Goal: Information Seeking & Learning: Learn about a topic

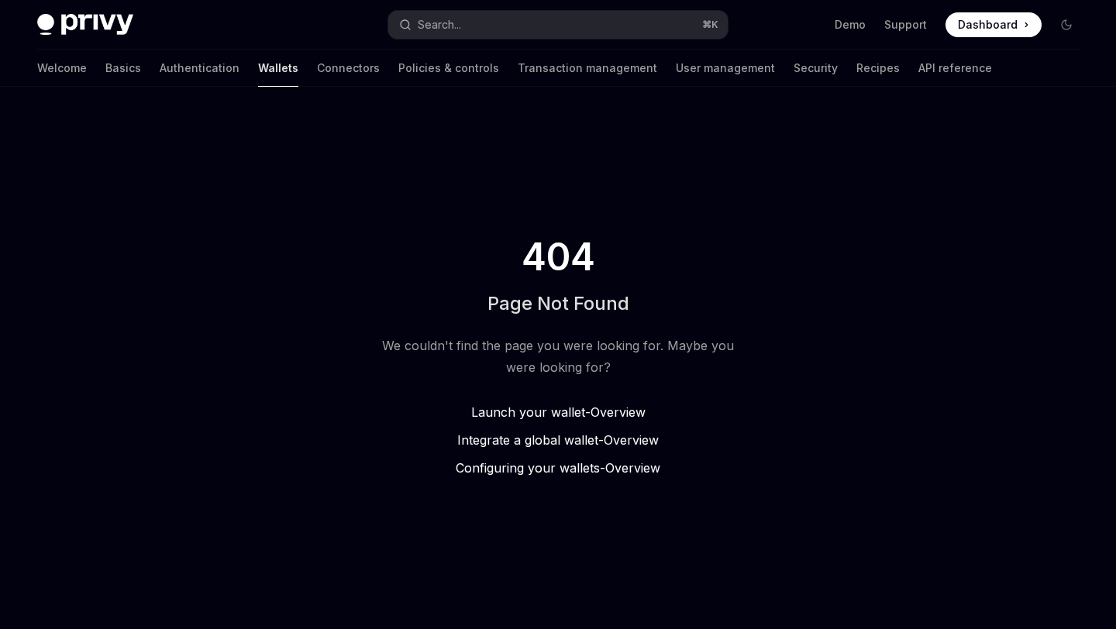
type textarea "*"
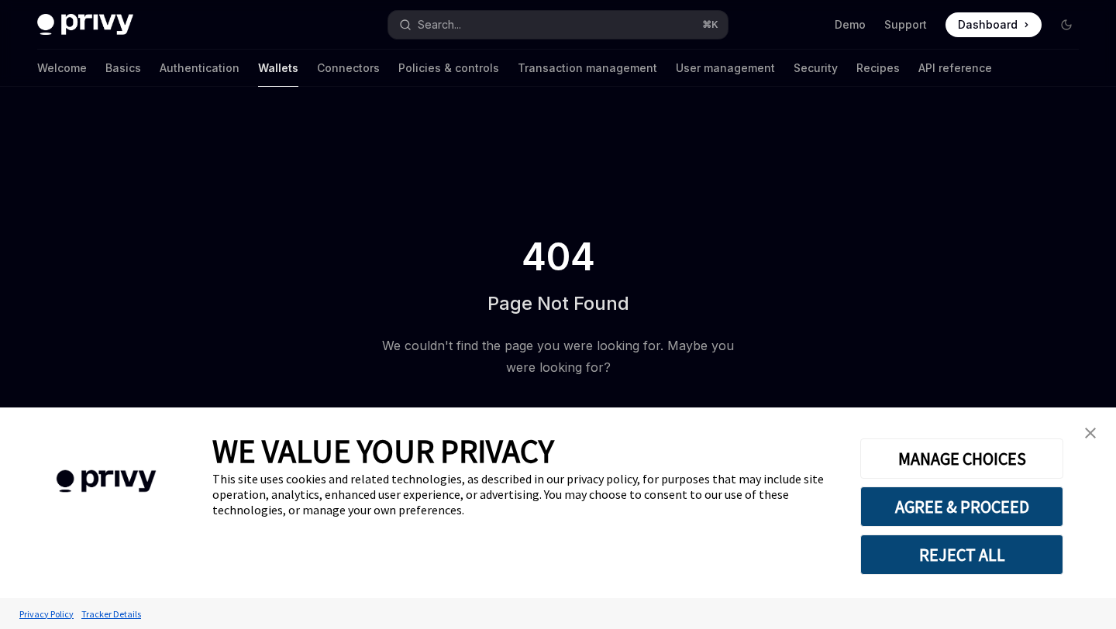
click at [966, 559] on button "REJECT ALL" at bounding box center [961, 555] width 203 height 40
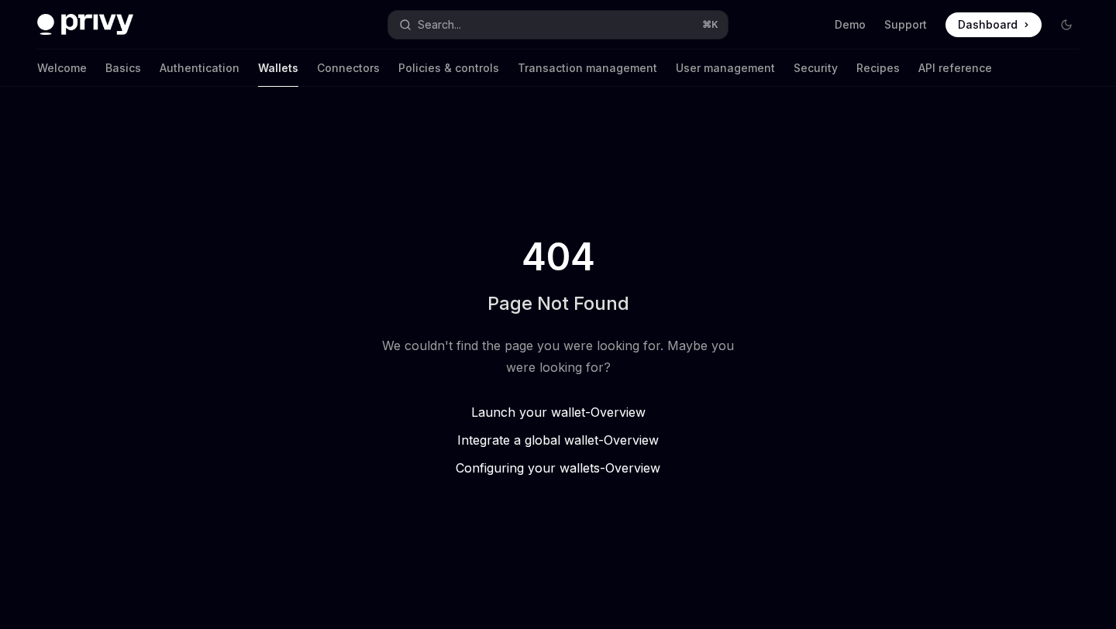
click at [549, 408] on span "Launch your wallet -" at bounding box center [530, 412] width 119 height 15
type textarea "*"
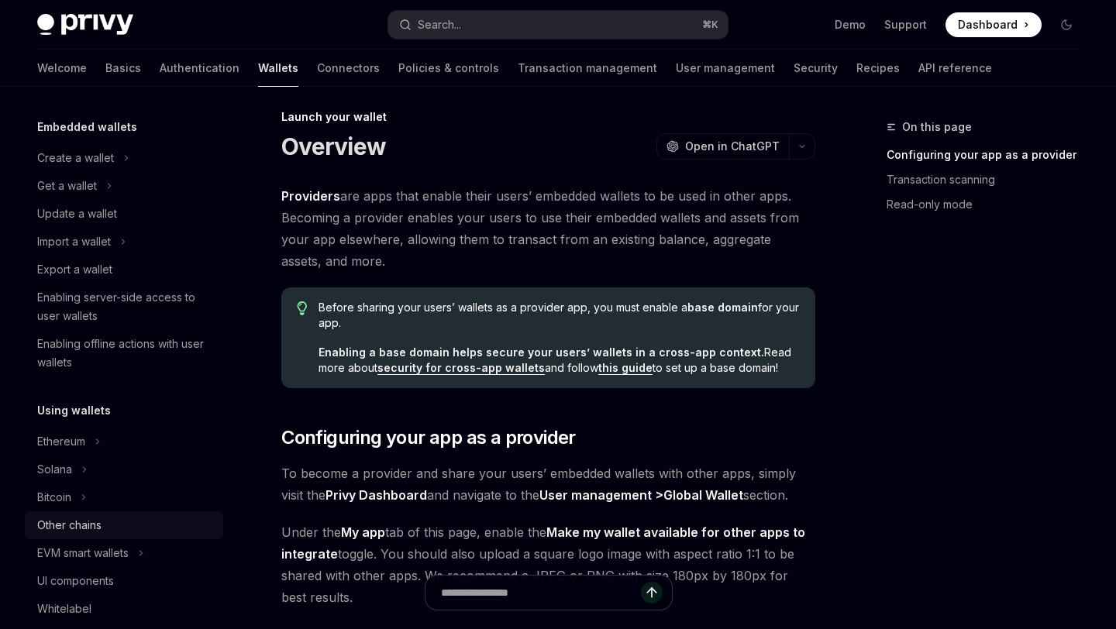
scroll to position [102, 0]
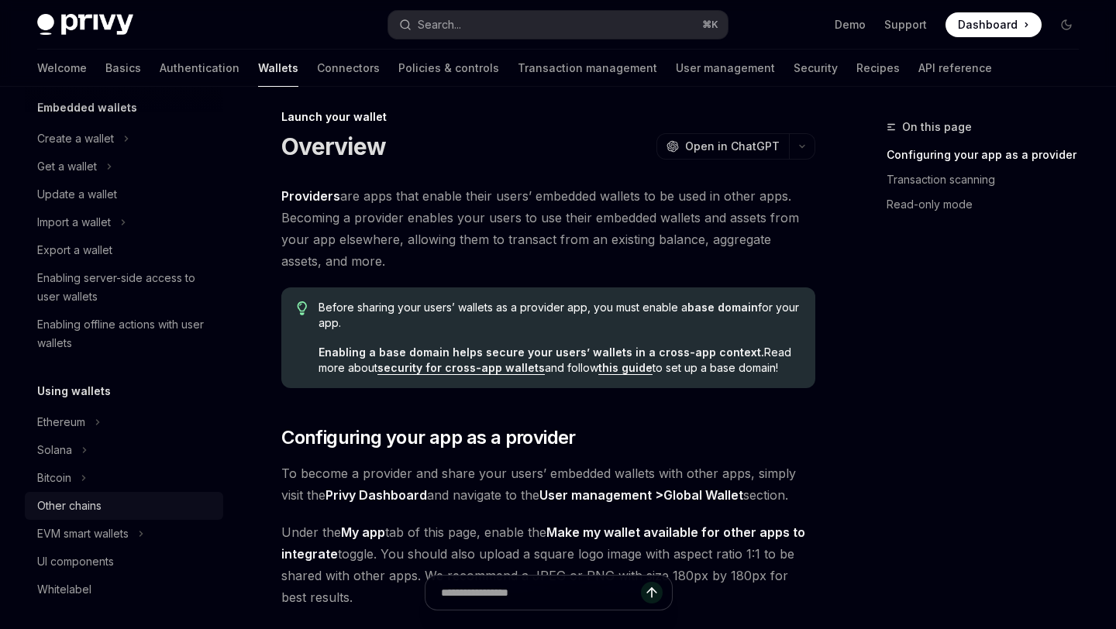
click at [91, 509] on div "Other chains" at bounding box center [69, 506] width 64 height 19
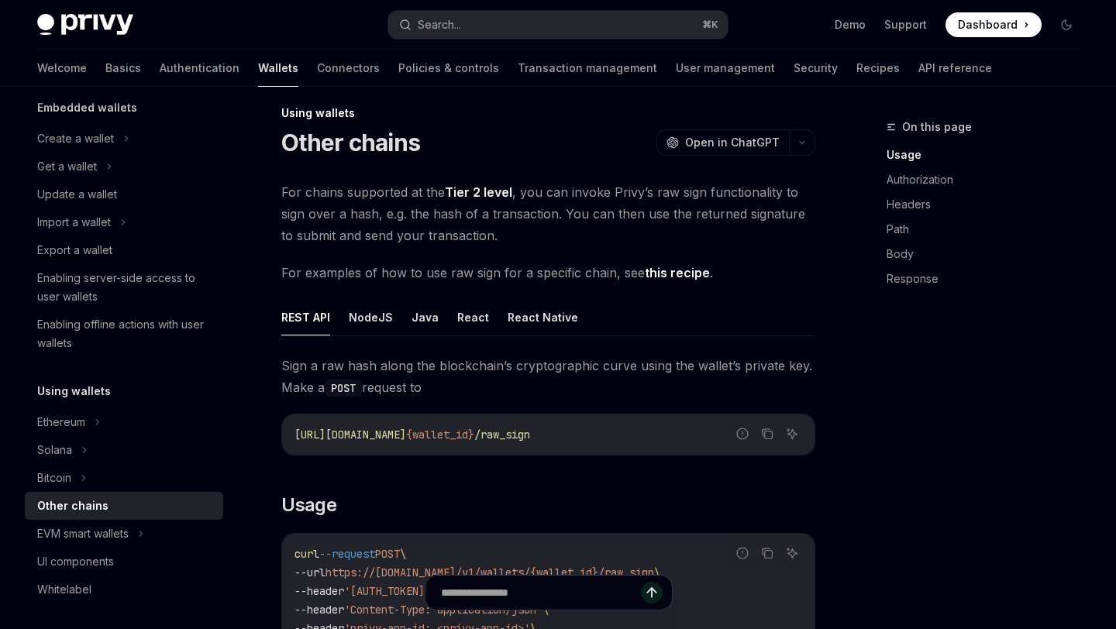
scroll to position [15, 0]
click at [79, 415] on div "Ethereum" at bounding box center [61, 422] width 48 height 19
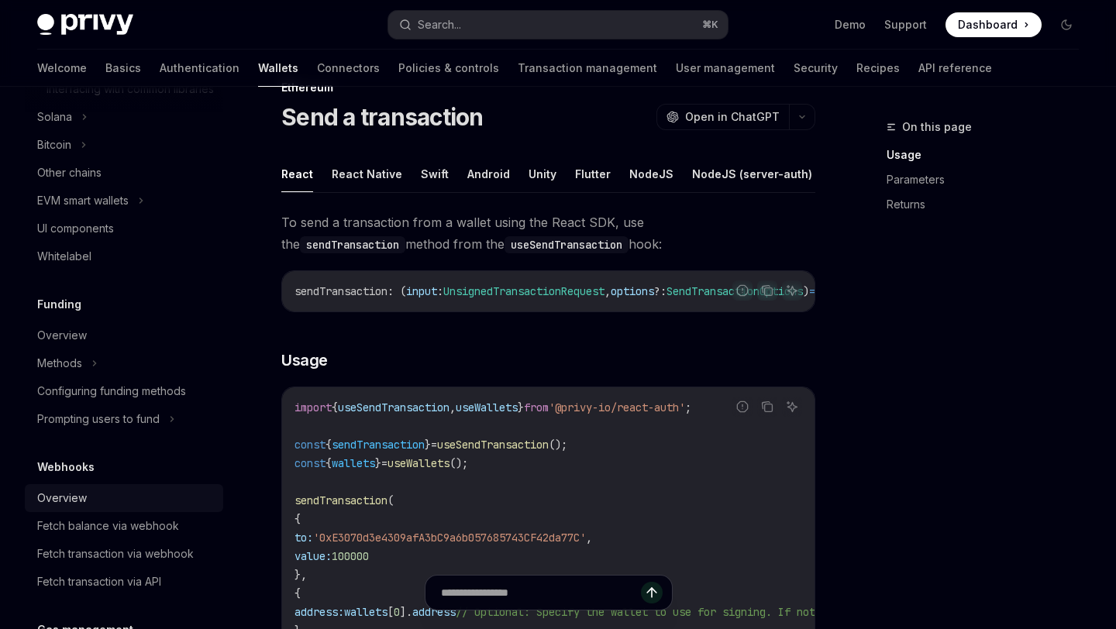
scroll to position [586, 0]
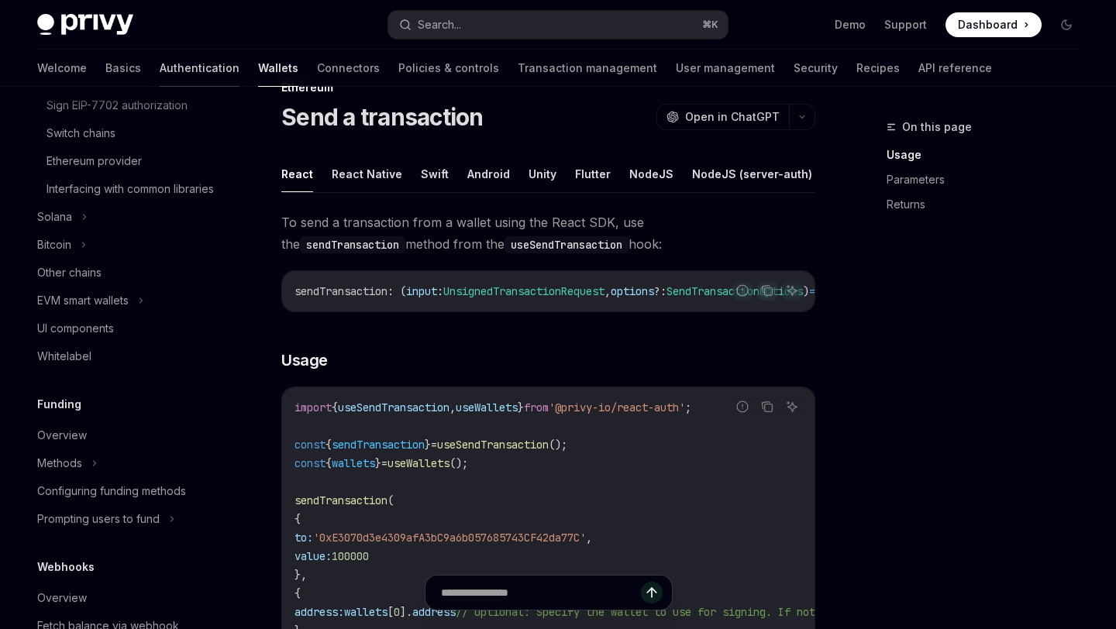
click at [160, 71] on link "Authentication" at bounding box center [200, 68] width 80 height 37
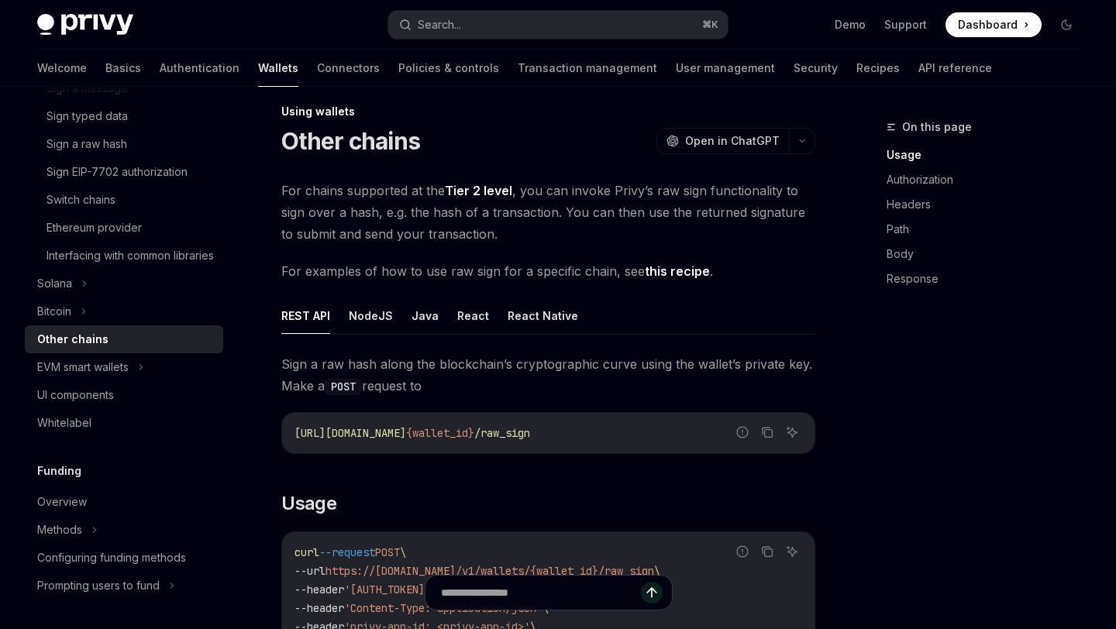
scroll to position [15, 0]
click at [95, 19] on img at bounding box center [85, 25] width 96 height 22
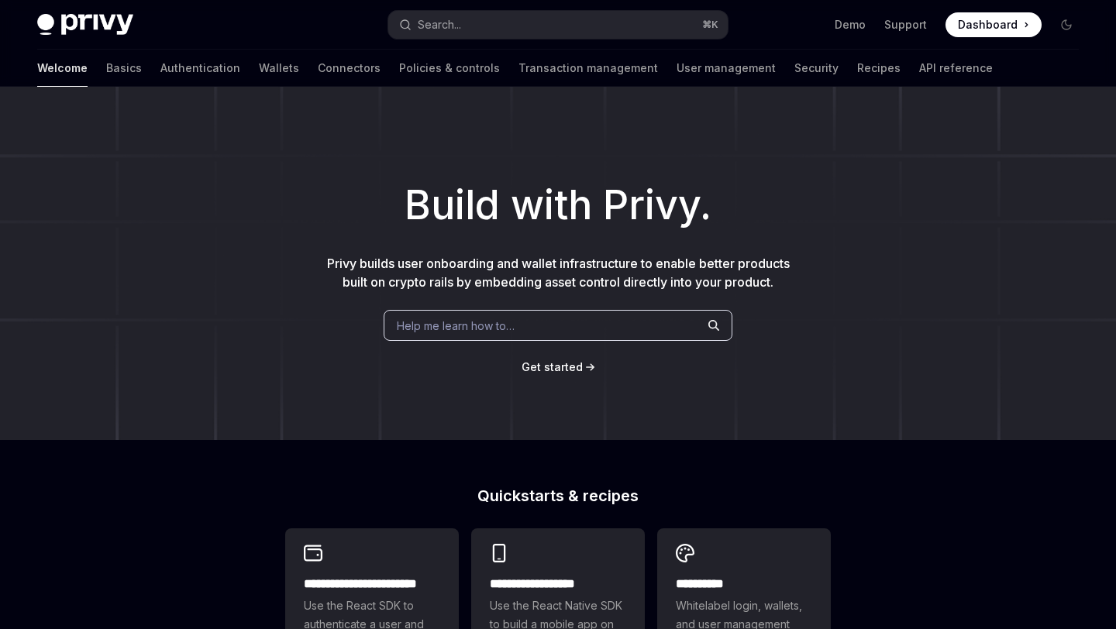
click at [95, 19] on img at bounding box center [85, 25] width 96 height 22
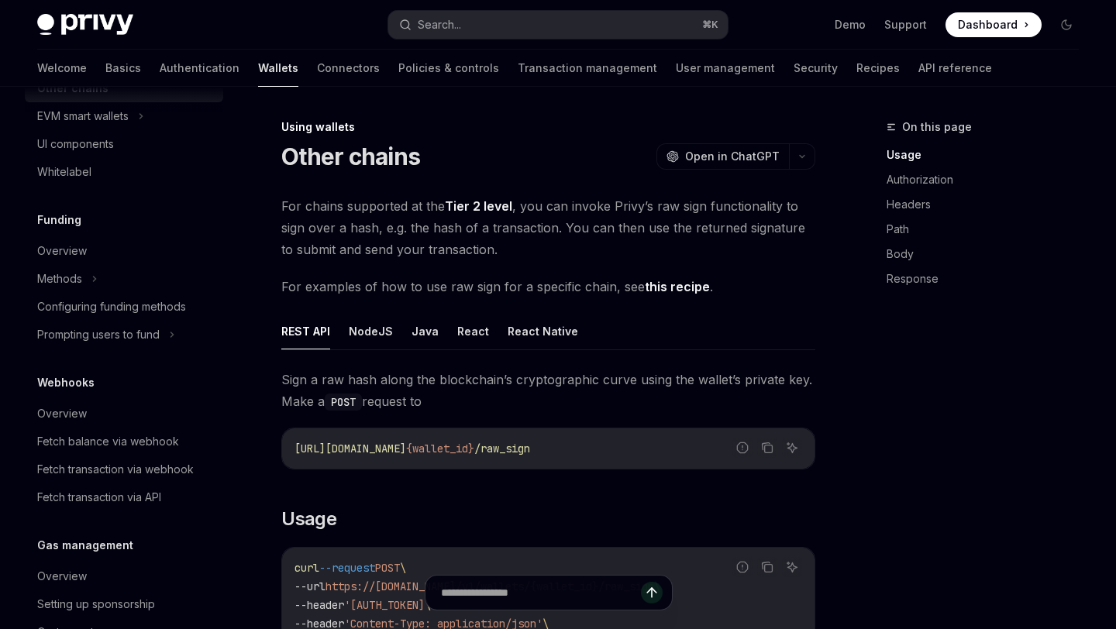
scroll to position [250, 0]
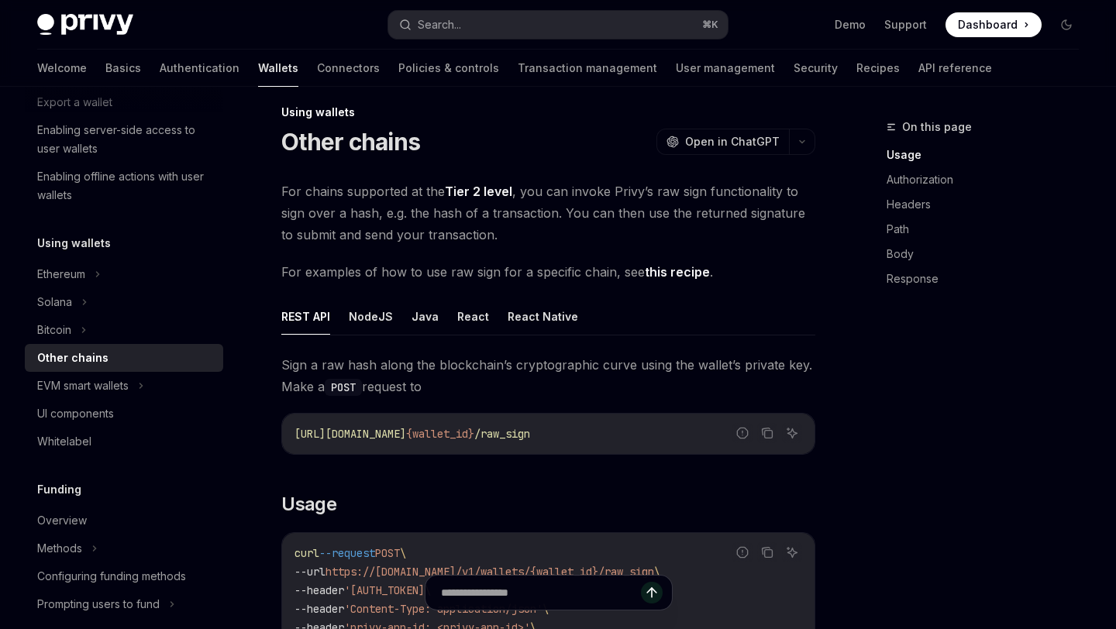
type textarea "*"
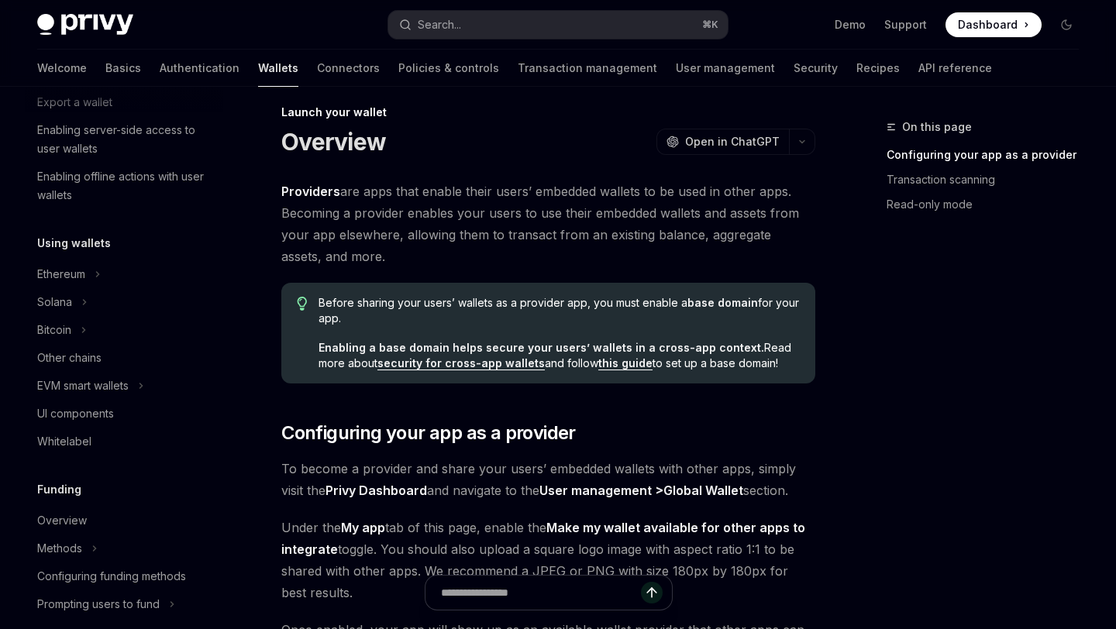
scroll to position [758, 0]
